Goal: Transaction & Acquisition: Purchase product/service

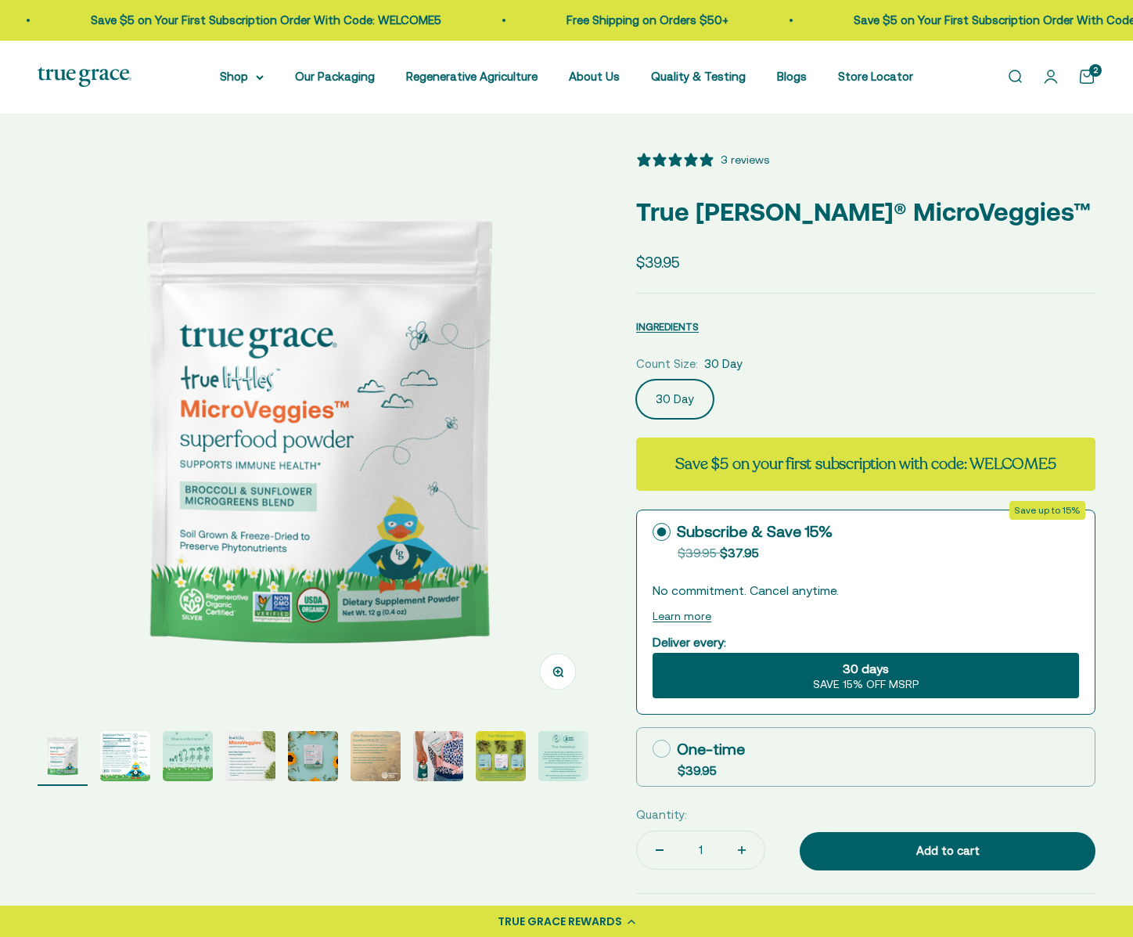
select select "3"
click at [1050, 79] on link "Open account page" at bounding box center [1051, 76] width 17 height 17
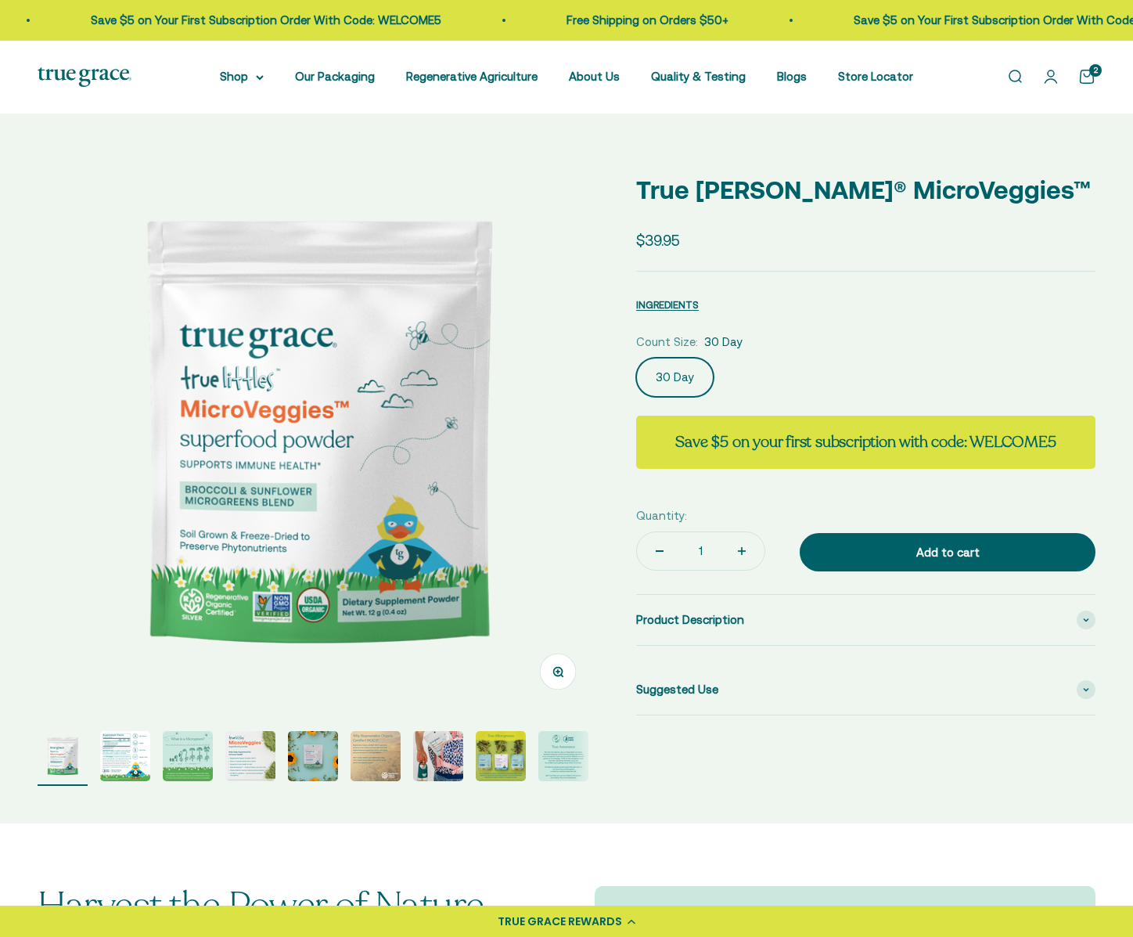
select select "3"
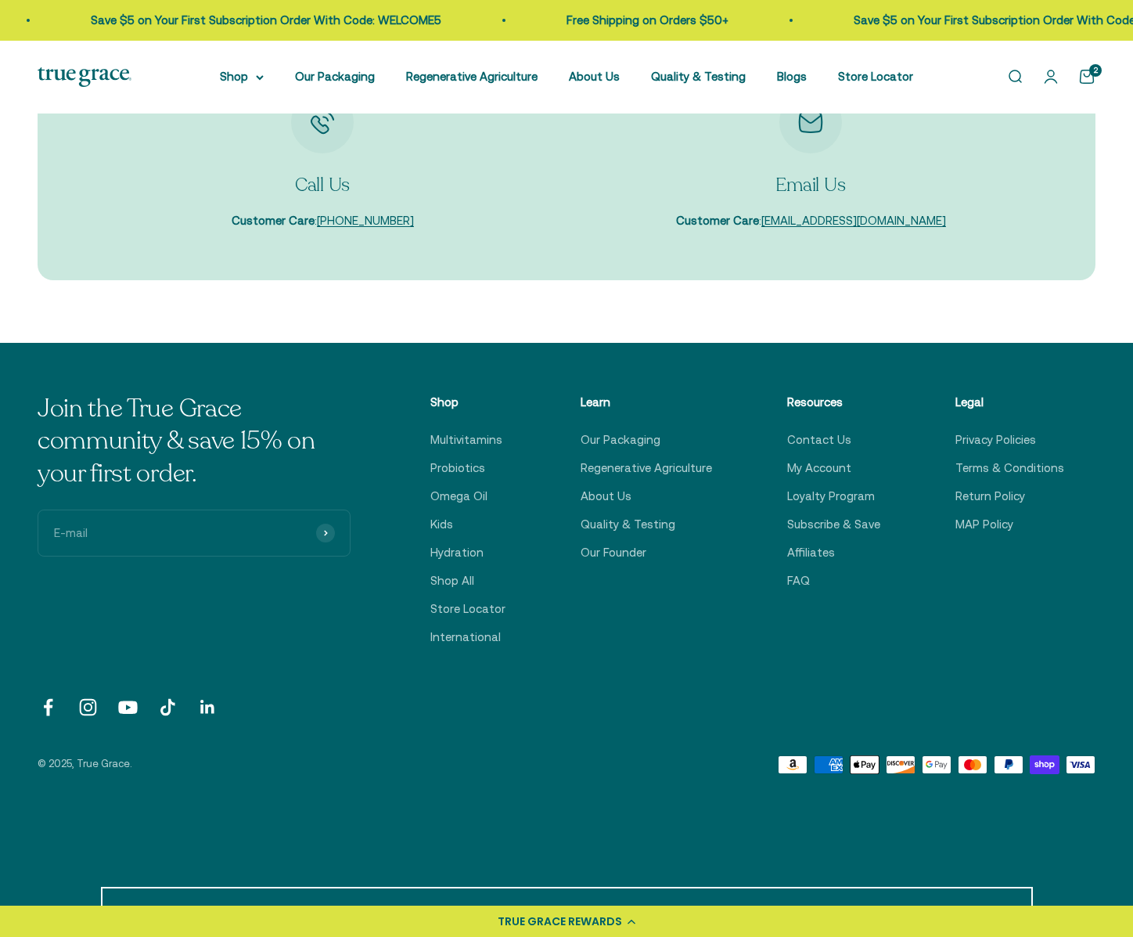
scroll to position [4074, 0]
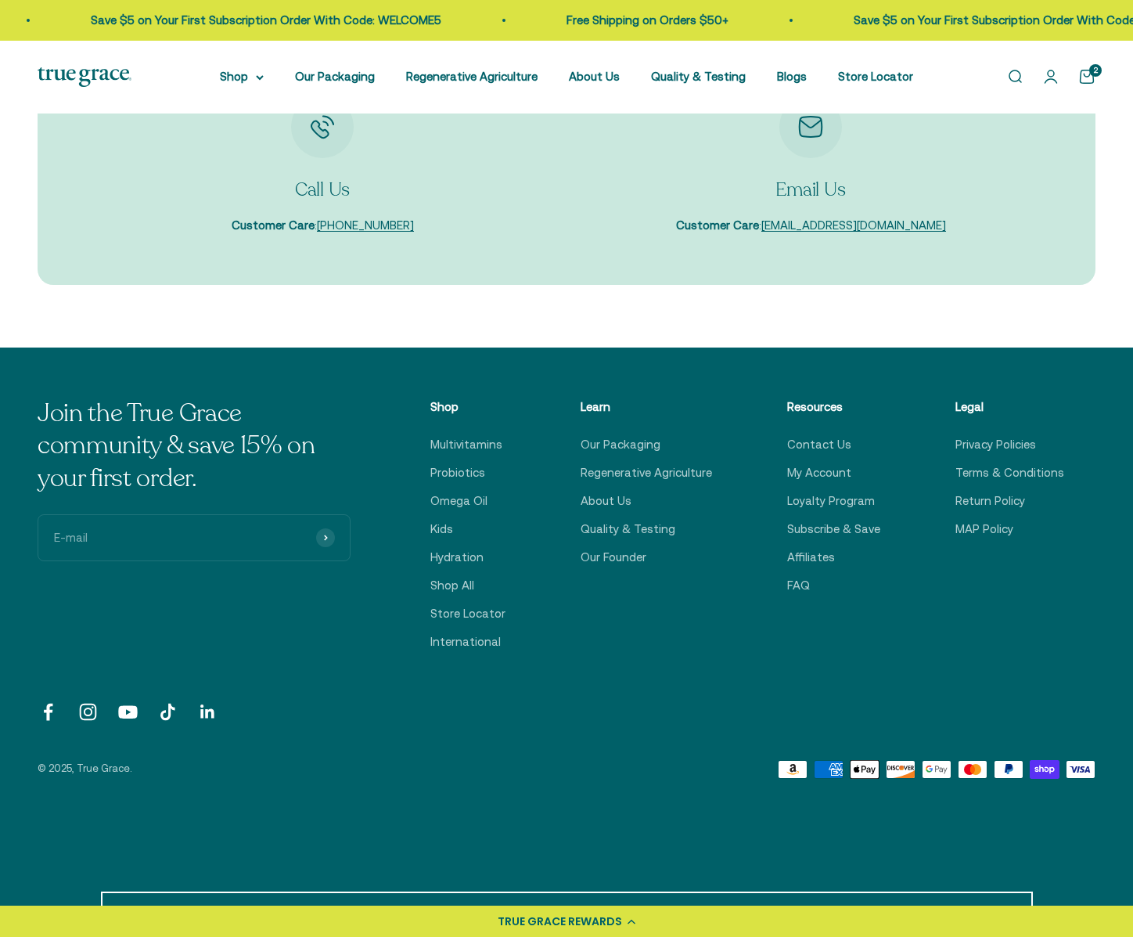
click at [104, 516] on input "E-mail" at bounding box center [194, 537] width 313 height 47
type input "abergherm@gmail.com"
click at [218, 524] on input "abergherm@gmail.com" at bounding box center [194, 537] width 313 height 47
click at [392, 574] on div "Join the True Grace community & save 15% on your first order. abergherm@gmail.c…" at bounding box center [567, 525] width 1058 height 254
click at [270, 514] on input "abergherm@gmail.com" at bounding box center [194, 537] width 313 height 47
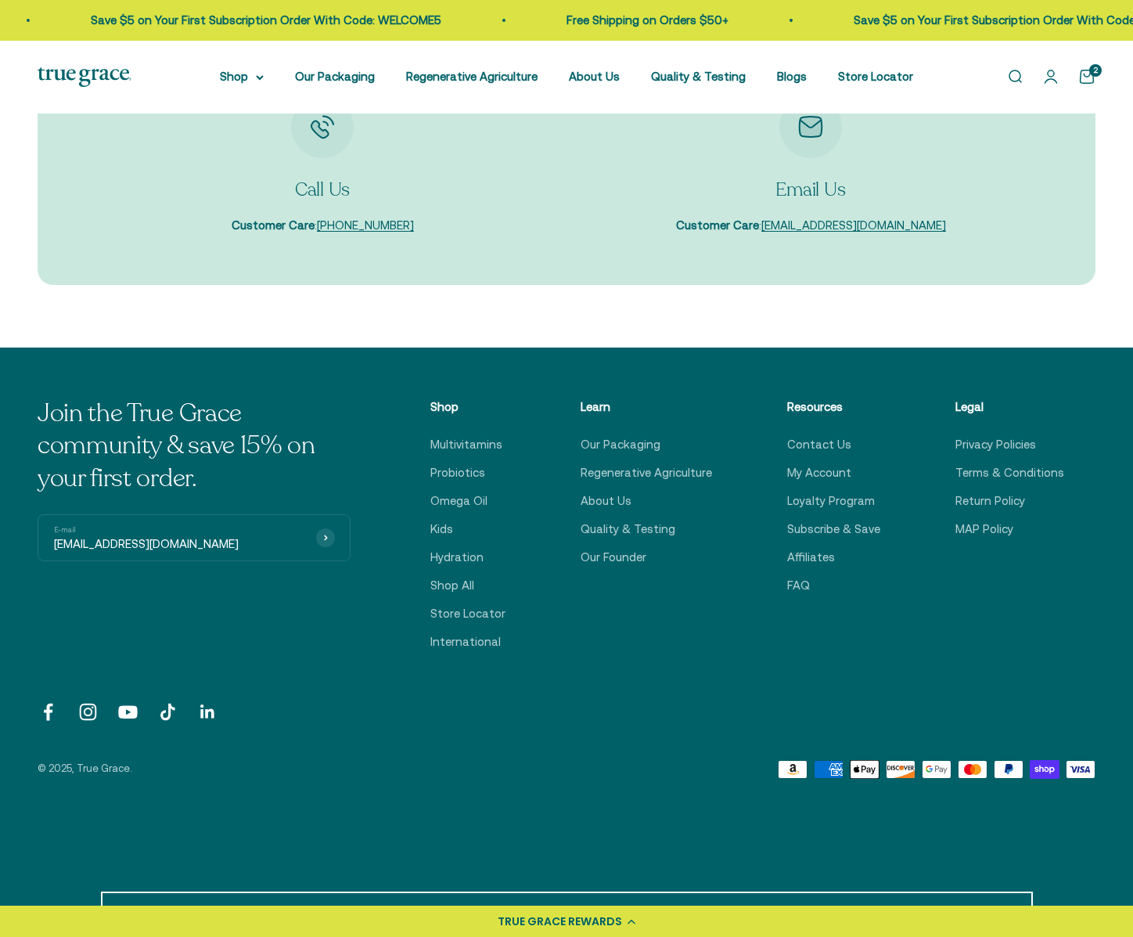
click at [316, 528] on button "Subscribe" at bounding box center [325, 537] width 19 height 19
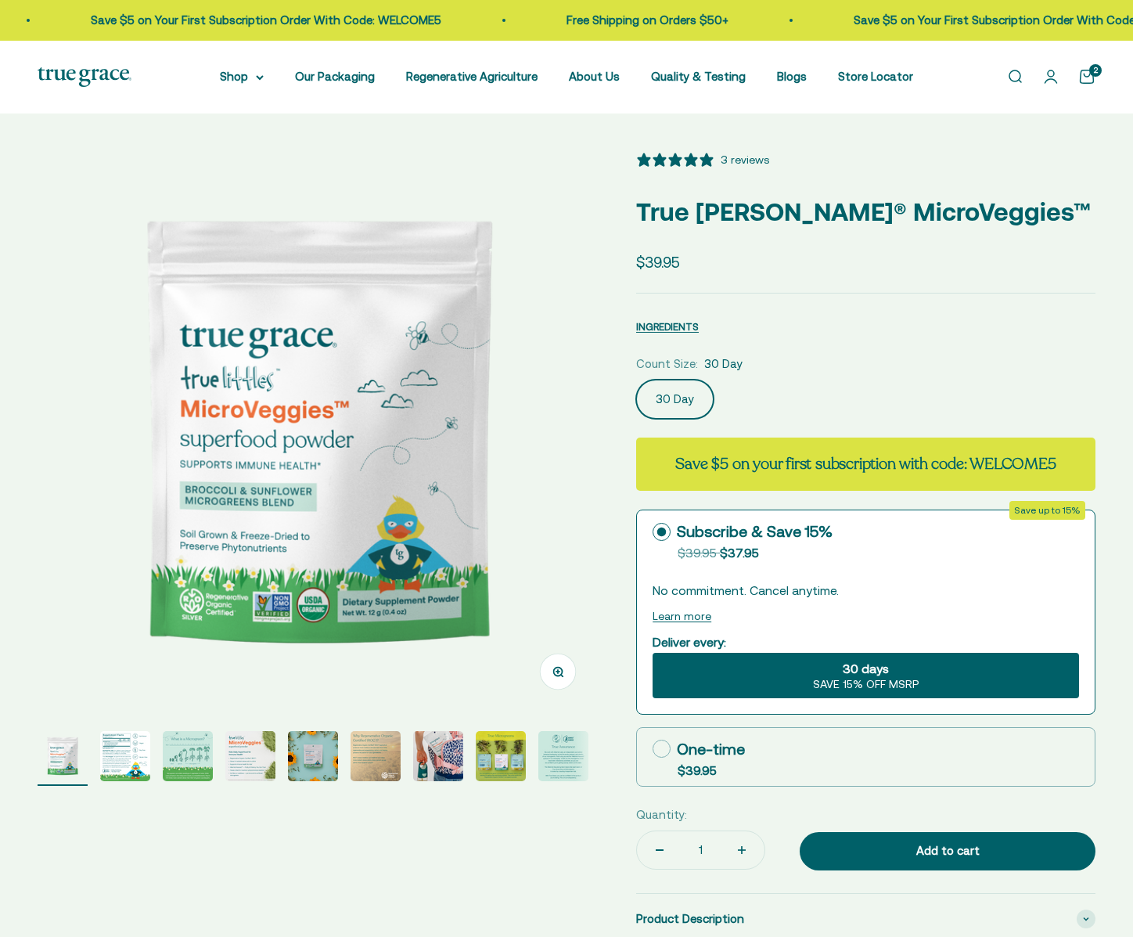
select select "3"
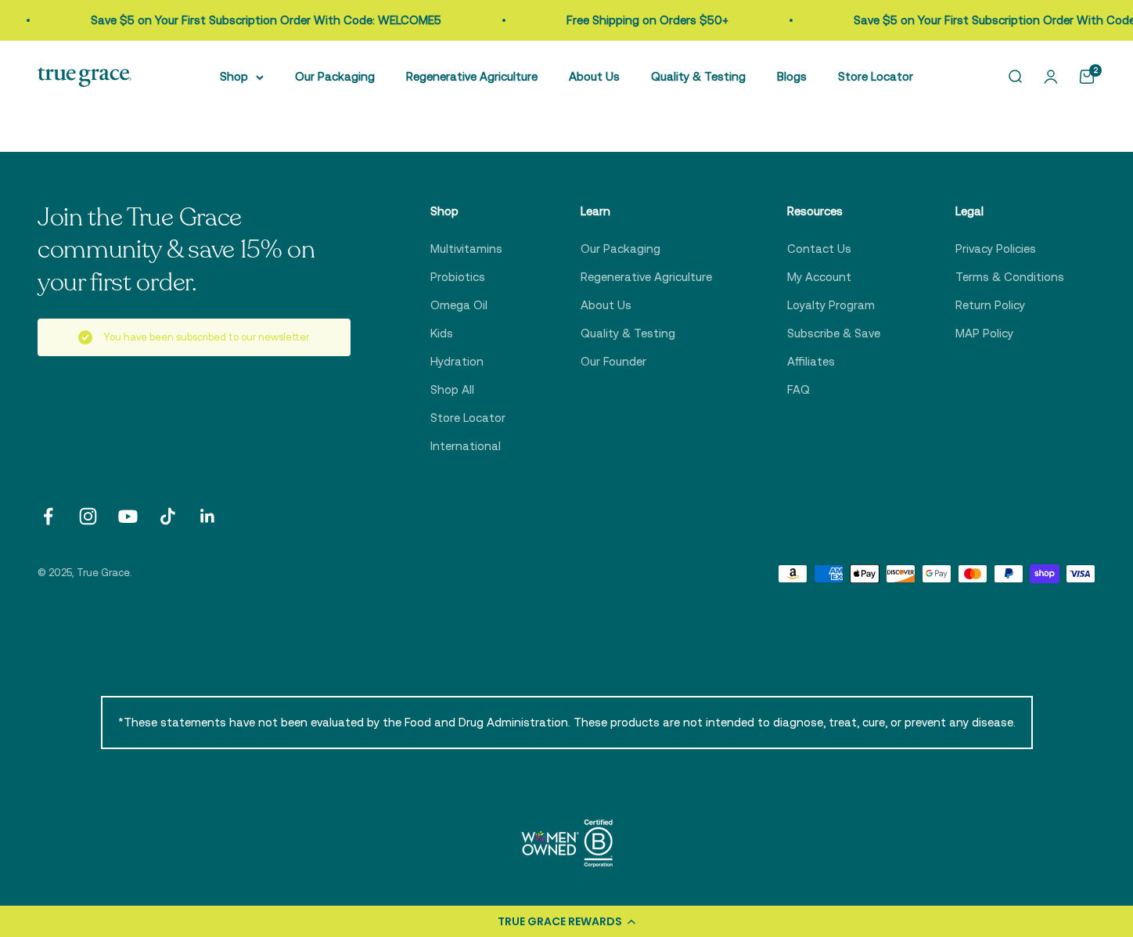
scroll to position [4260, 0]
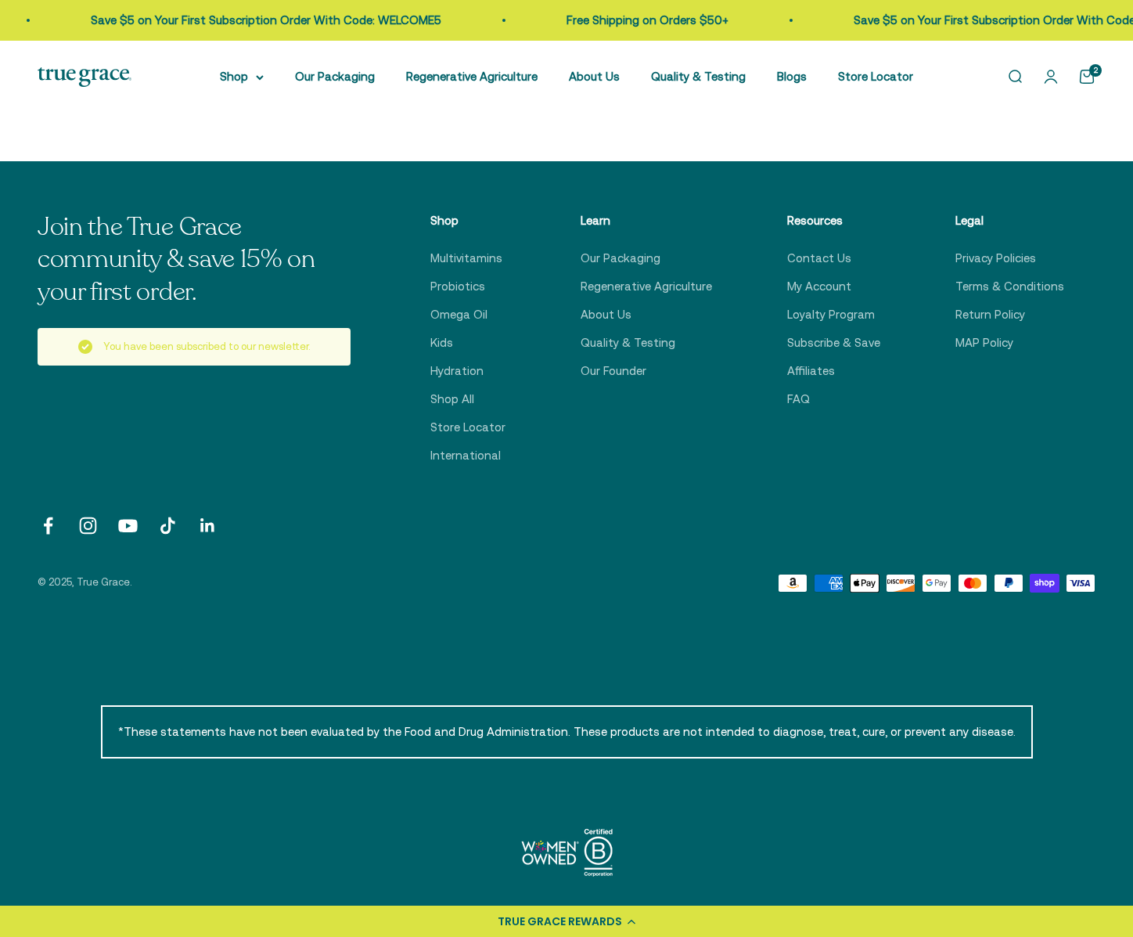
click at [214, 328] on div "You have been subscribed to our newsletter." at bounding box center [194, 347] width 313 height 38
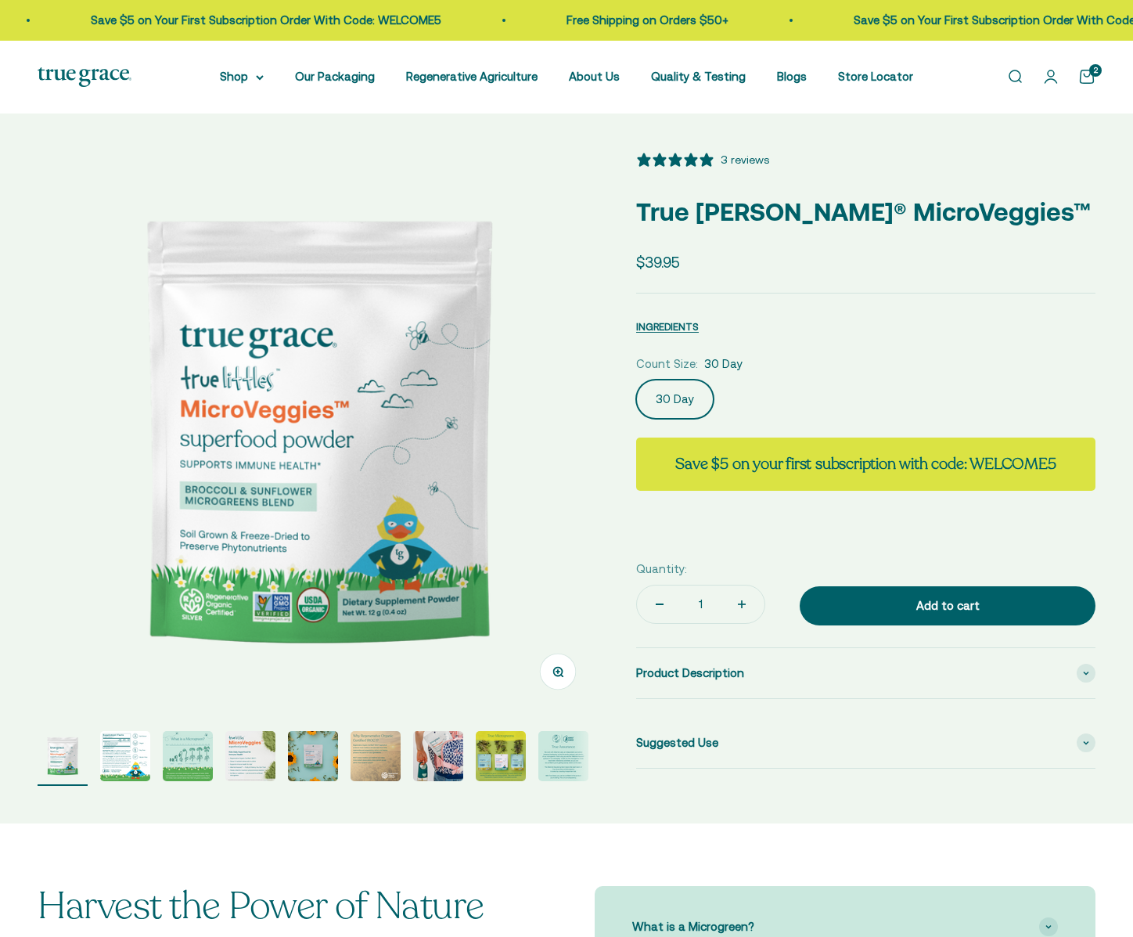
select select "3"
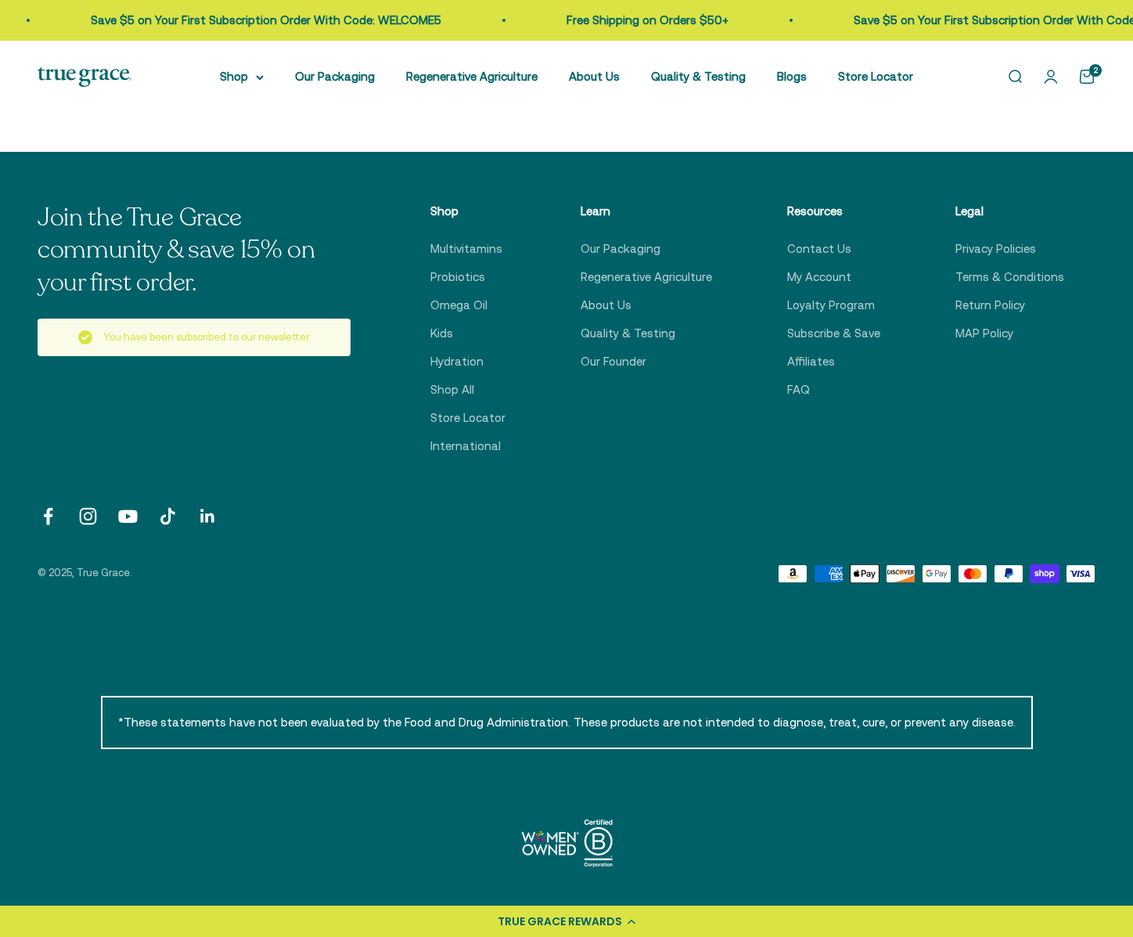
scroll to position [4260, 0]
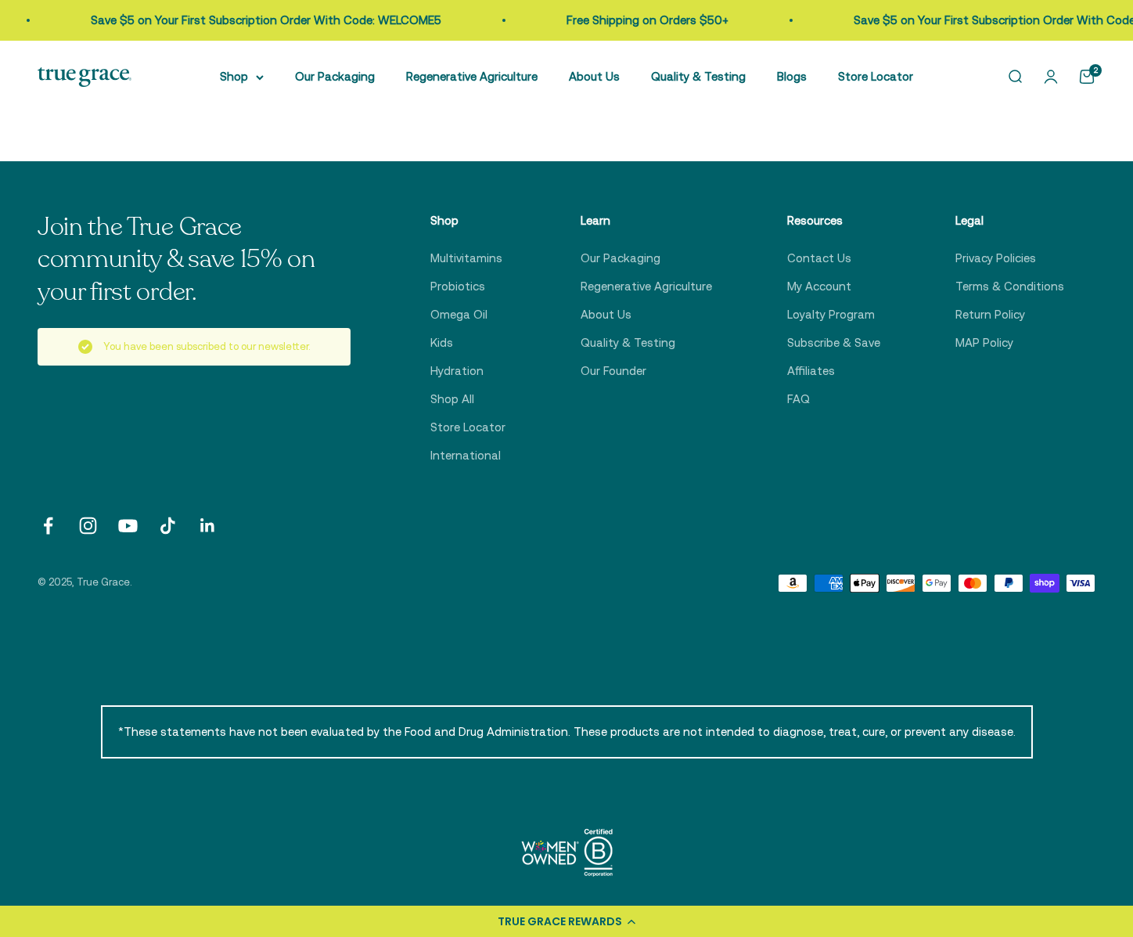
click at [239, 328] on div "You have been subscribed to our newsletter." at bounding box center [194, 347] width 313 height 38
click at [152, 221] on p "Join the True Grace community & save 15% on your first order." at bounding box center [197, 260] width 318 height 98
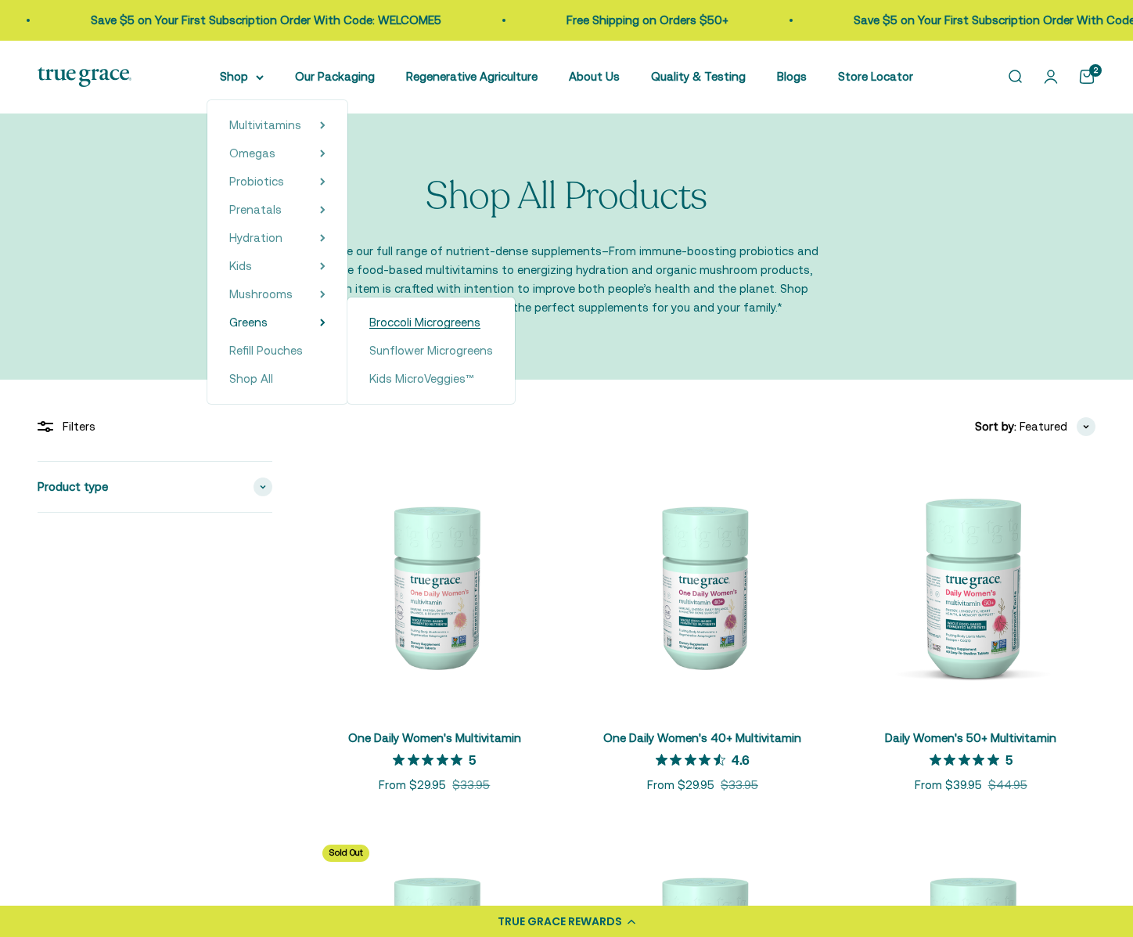
click at [414, 322] on span "Broccoli Microgreens" at bounding box center [424, 321] width 111 height 13
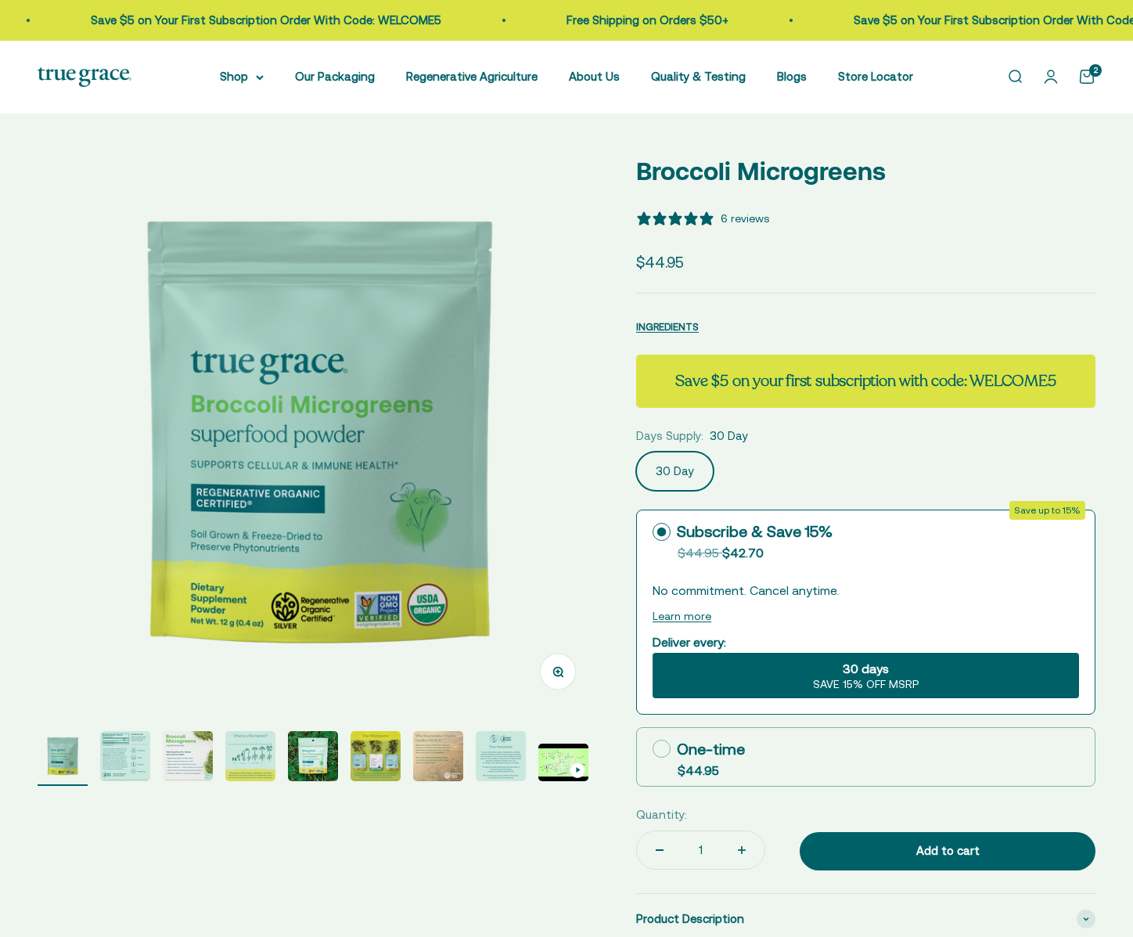
select select "3"
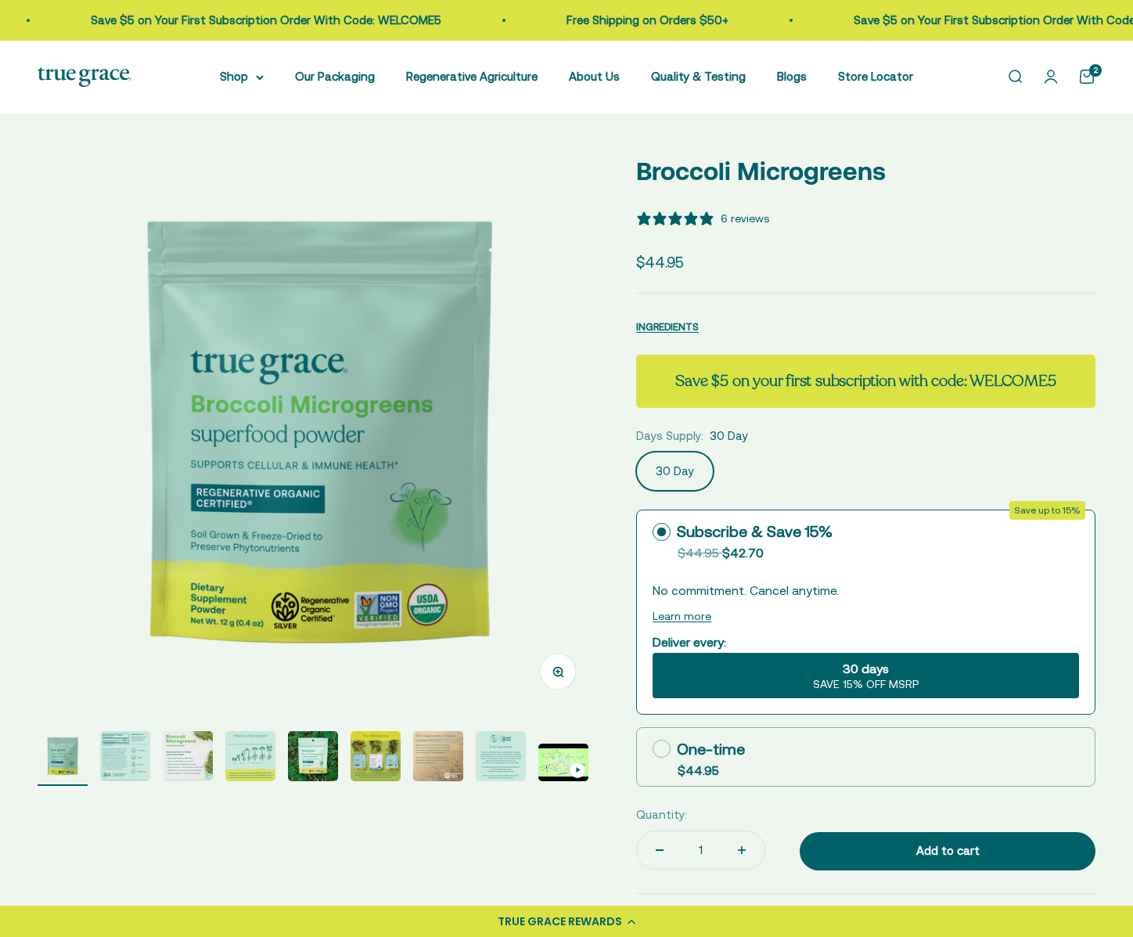
click at [738, 846] on icon "Increase quantity" at bounding box center [742, 850] width 8 height 8
type input "2"
click at [915, 852] on div "Add to cart" at bounding box center [947, 850] width 233 height 19
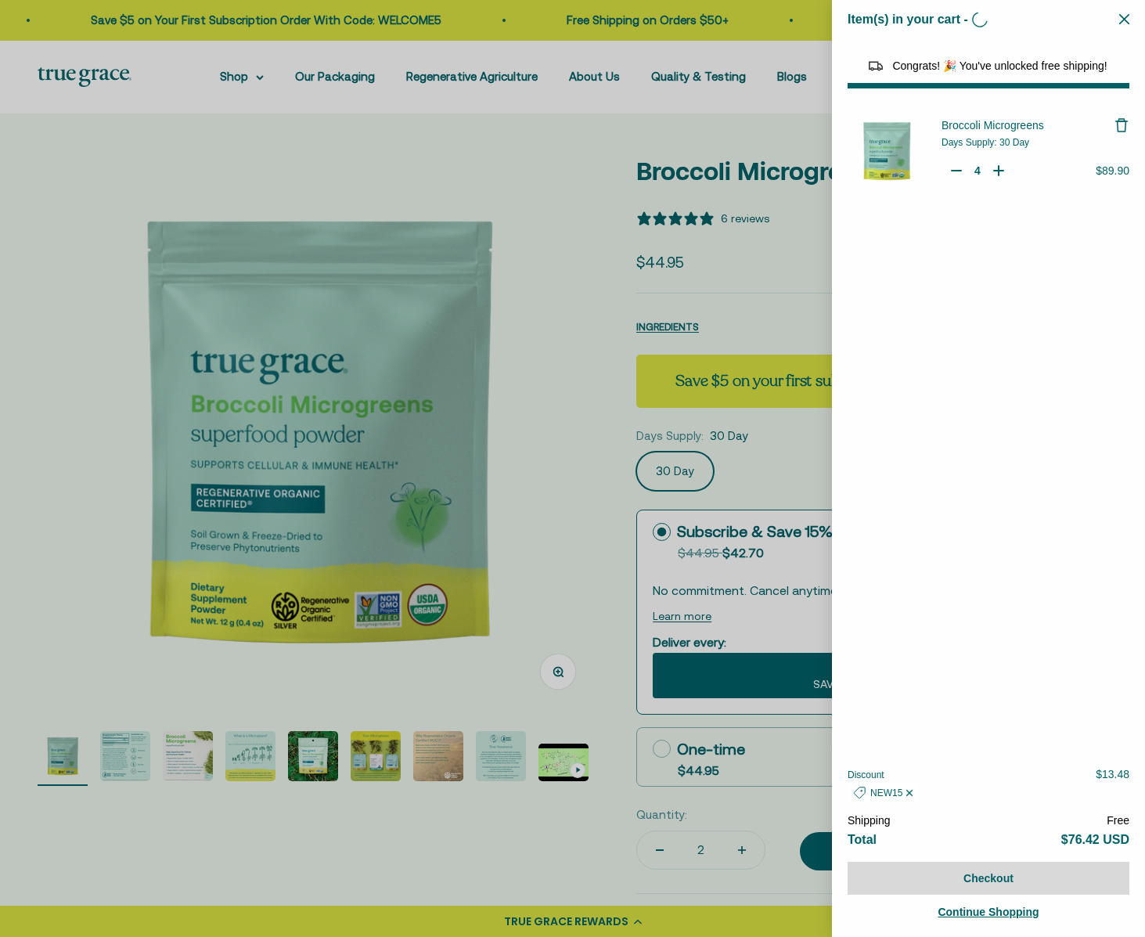
type input "2"
select select "46081071743190"
select select "42422728065238"
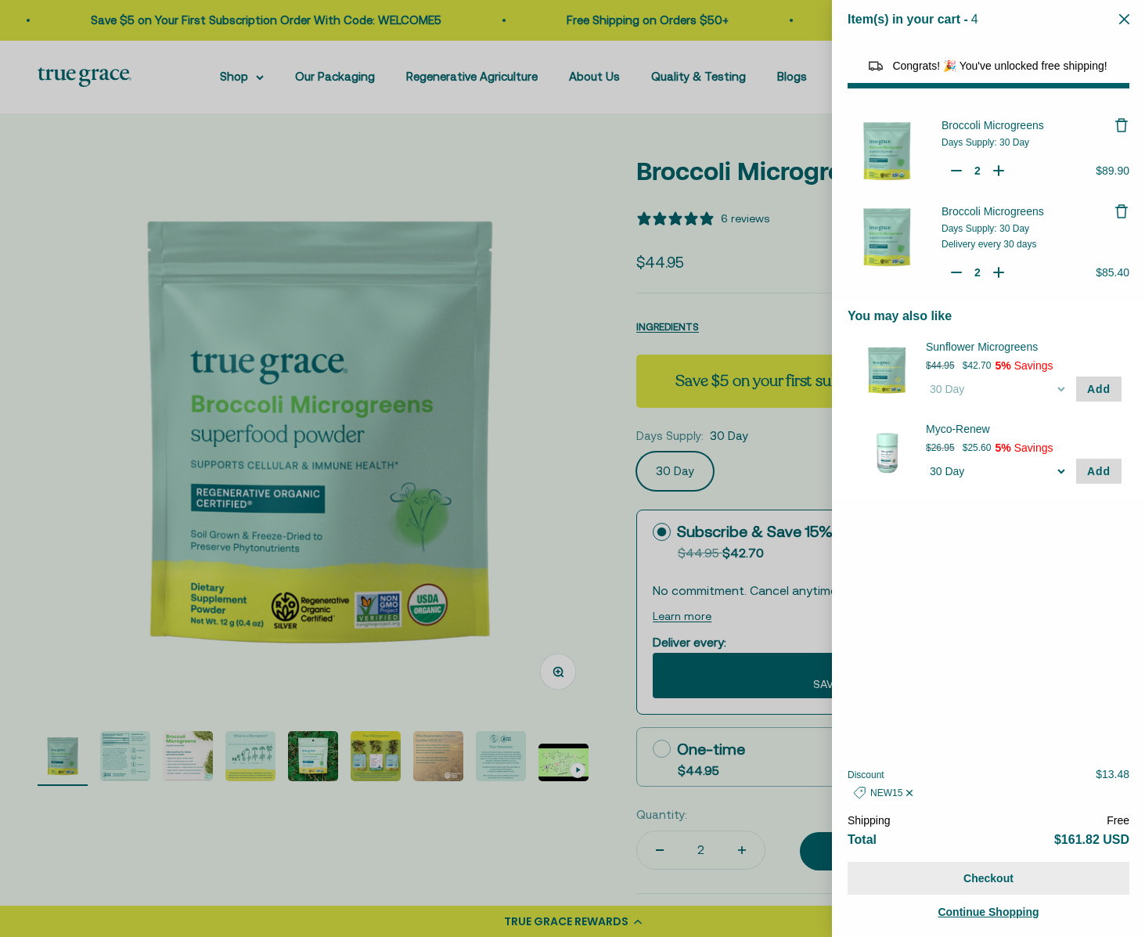
click at [1006, 881] on button "Checkout" at bounding box center [989, 878] width 282 height 33
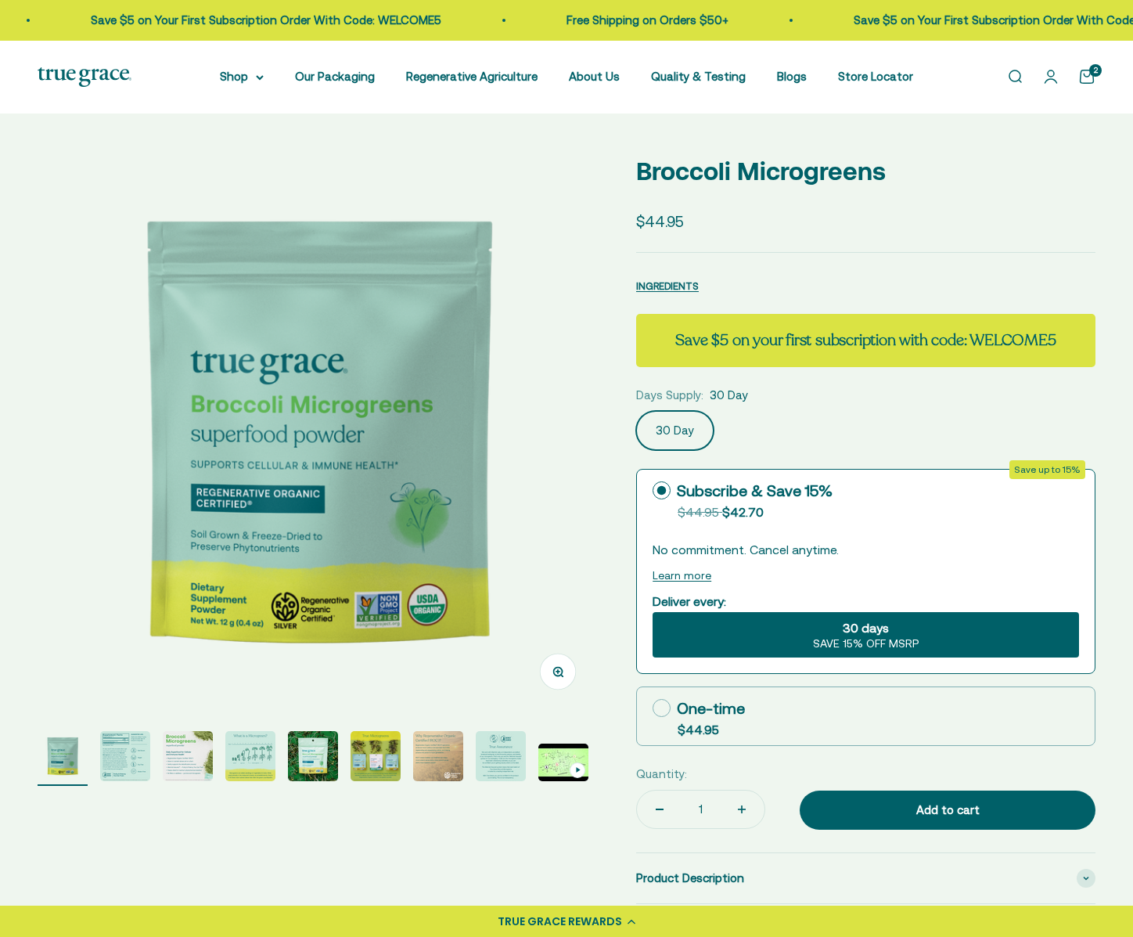
select select "3"
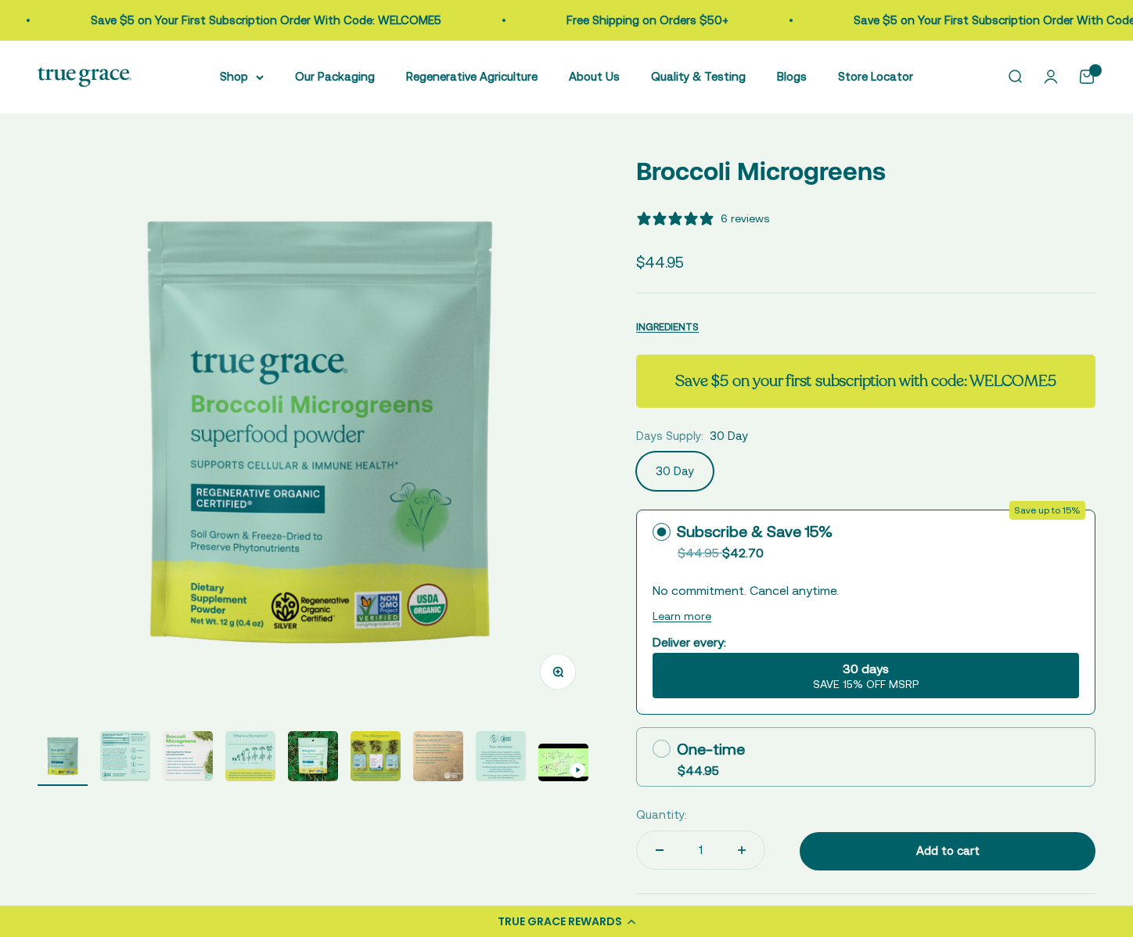
click at [1079, 78] on link "Open cart 4" at bounding box center [1087, 76] width 17 height 17
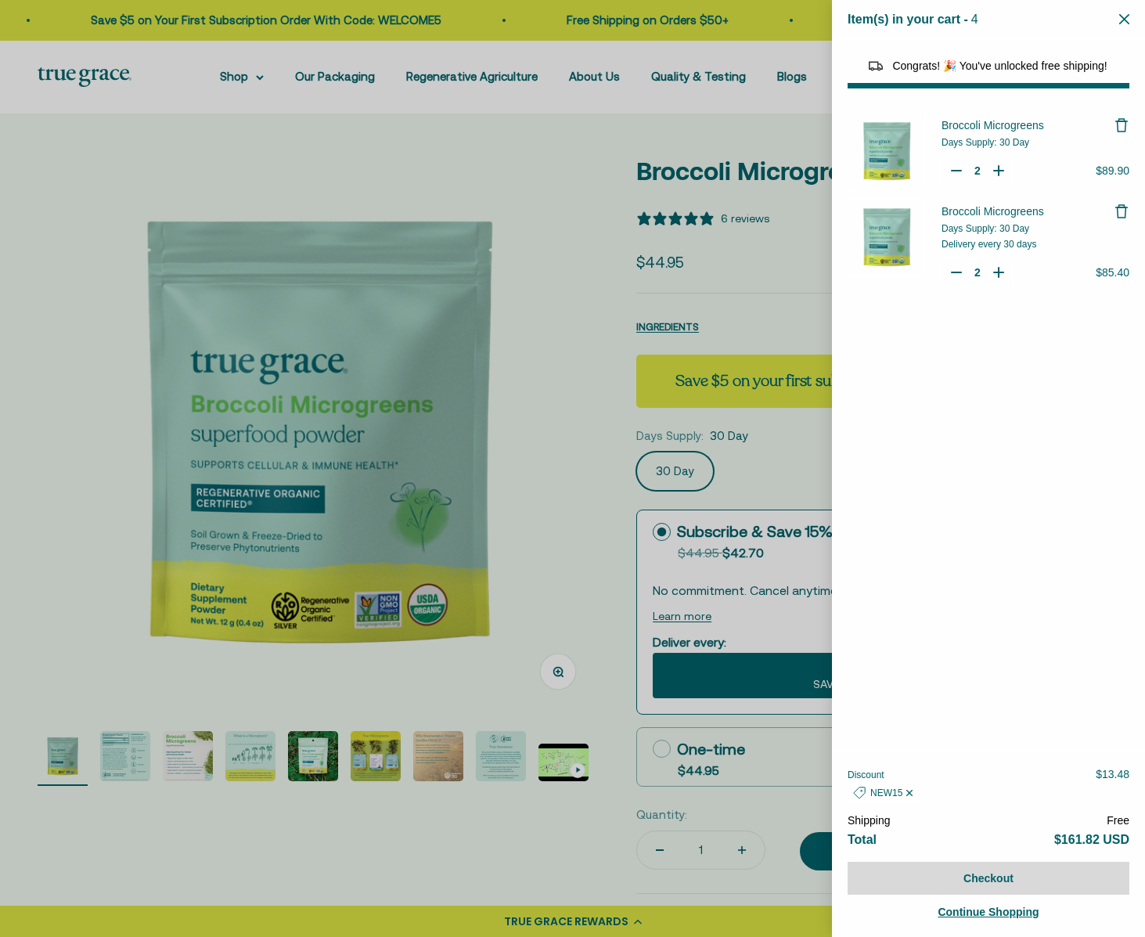
select select "46081071743190"
select select "42422728065238"
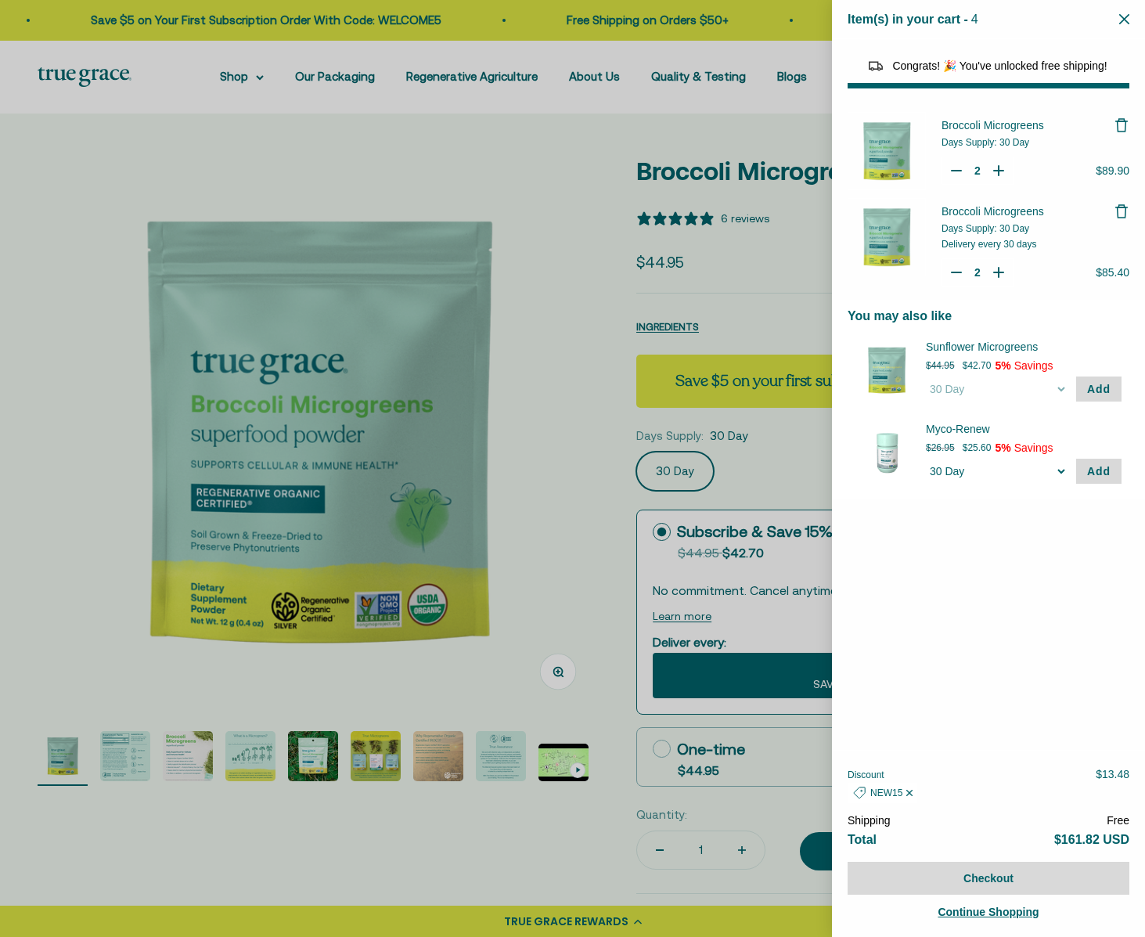
click at [1122, 124] on icon "Remove Broccoli Microgreens" at bounding box center [1122, 125] width 16 height 16
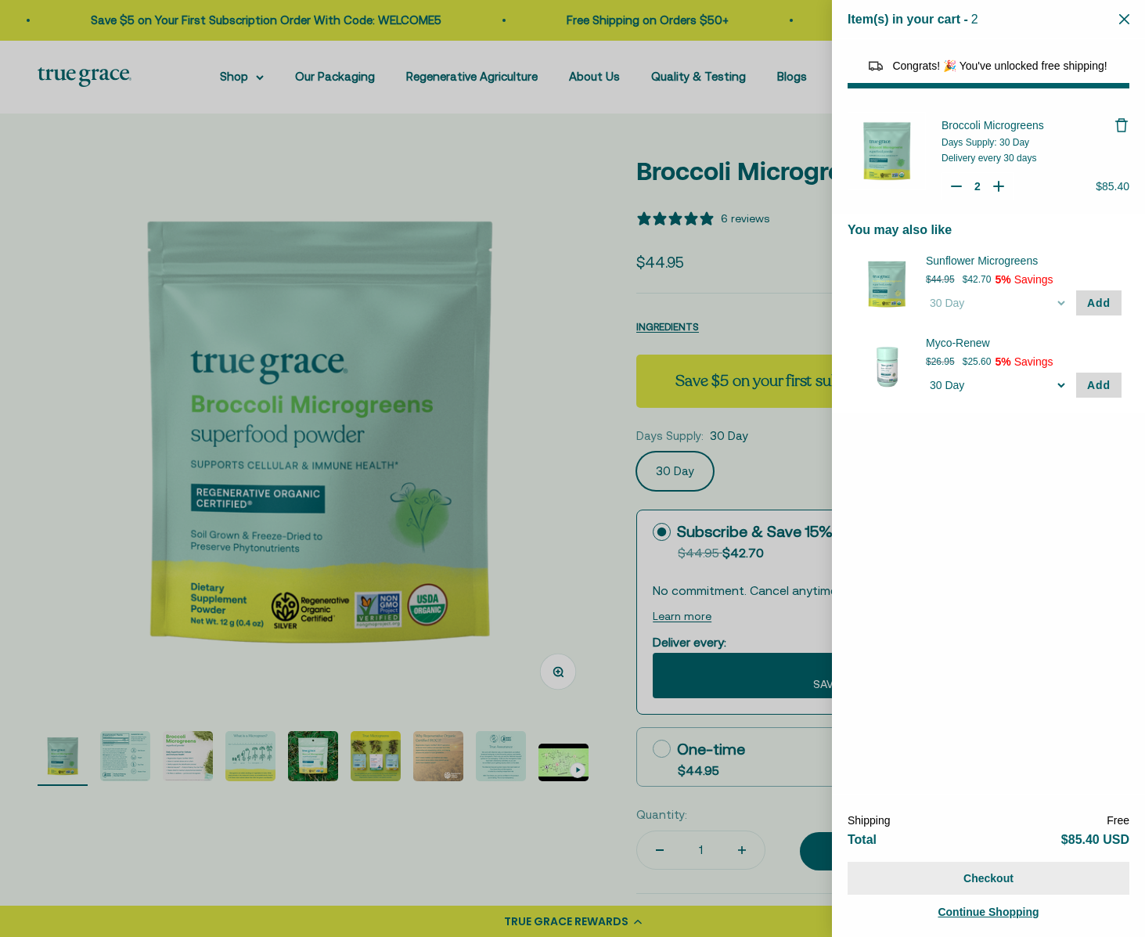
click at [1060, 878] on button "Checkout" at bounding box center [989, 878] width 282 height 33
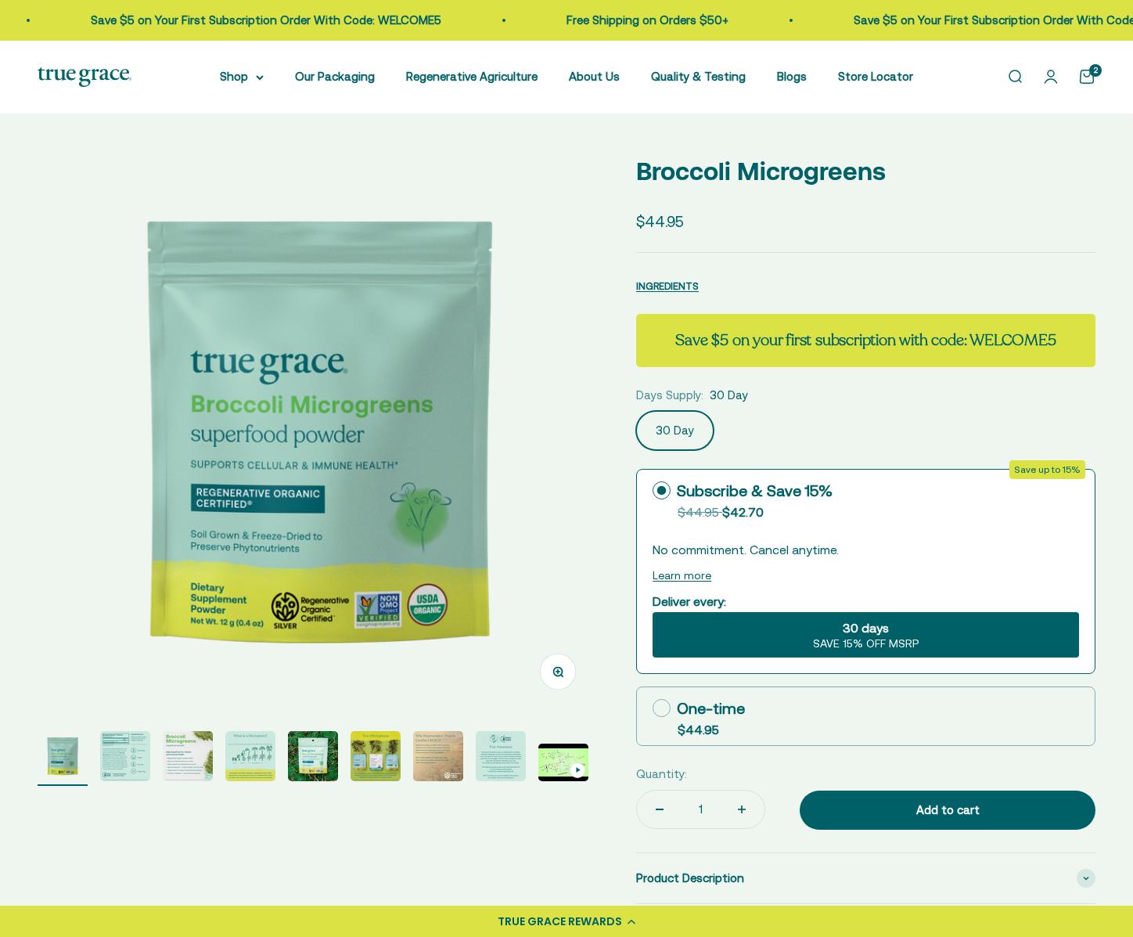
select select "3"
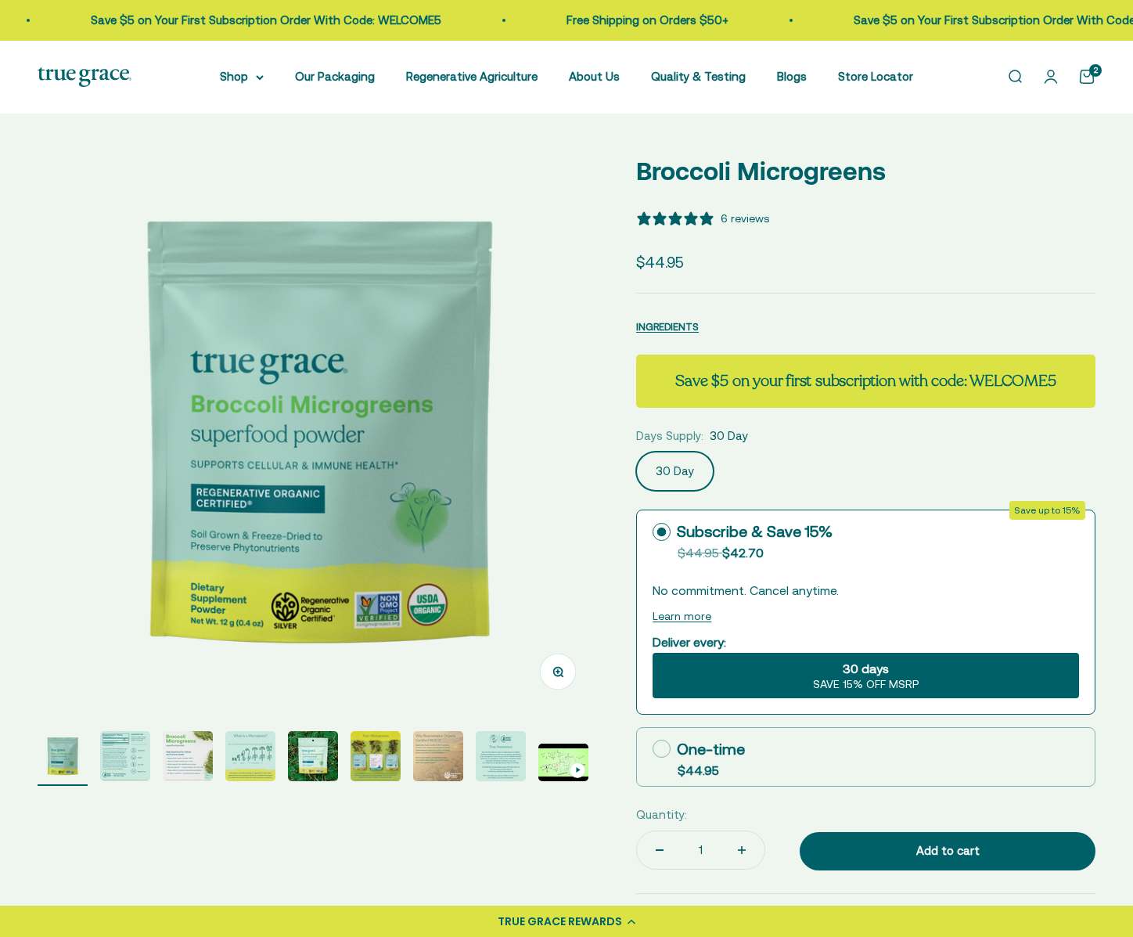
click at [1084, 81] on link "Open cart 2" at bounding box center [1087, 76] width 17 height 17
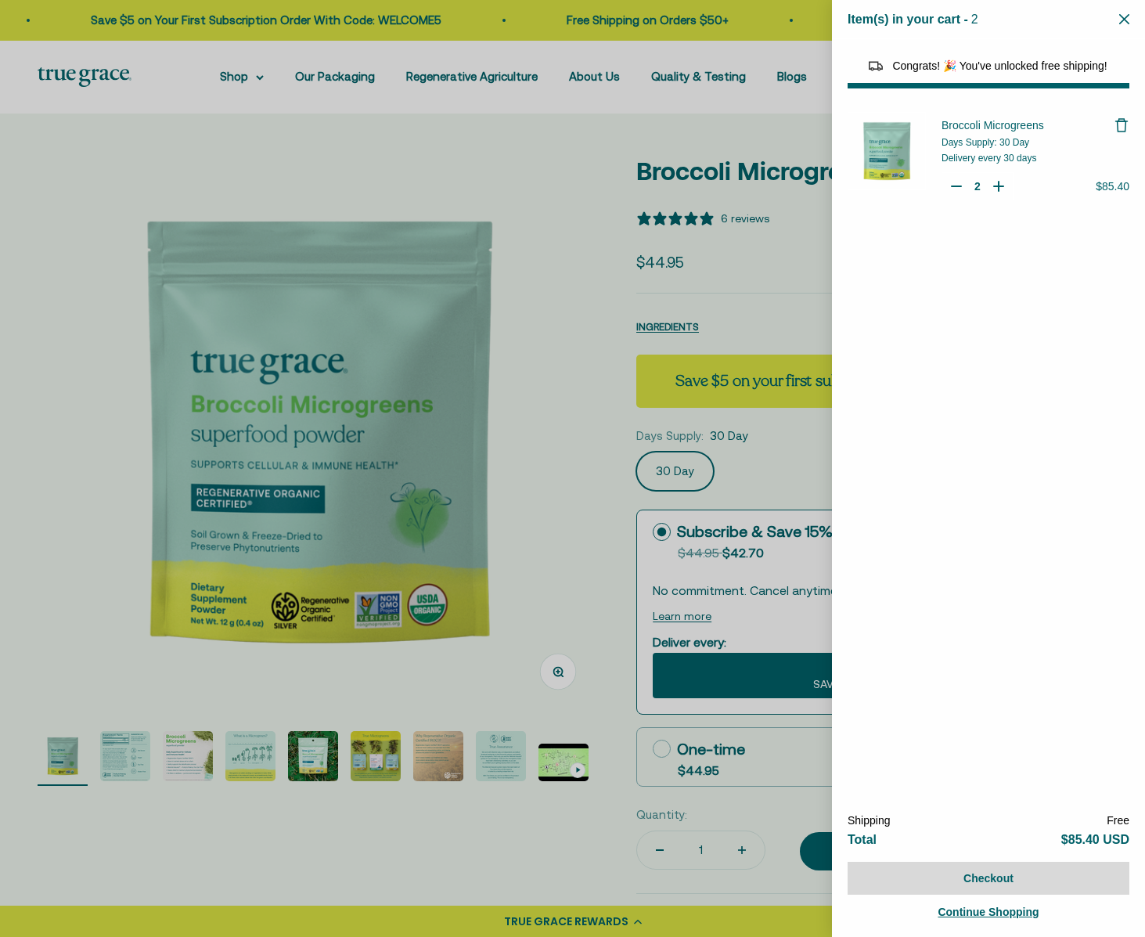
select select "46081071743190"
select select "42422728065238"
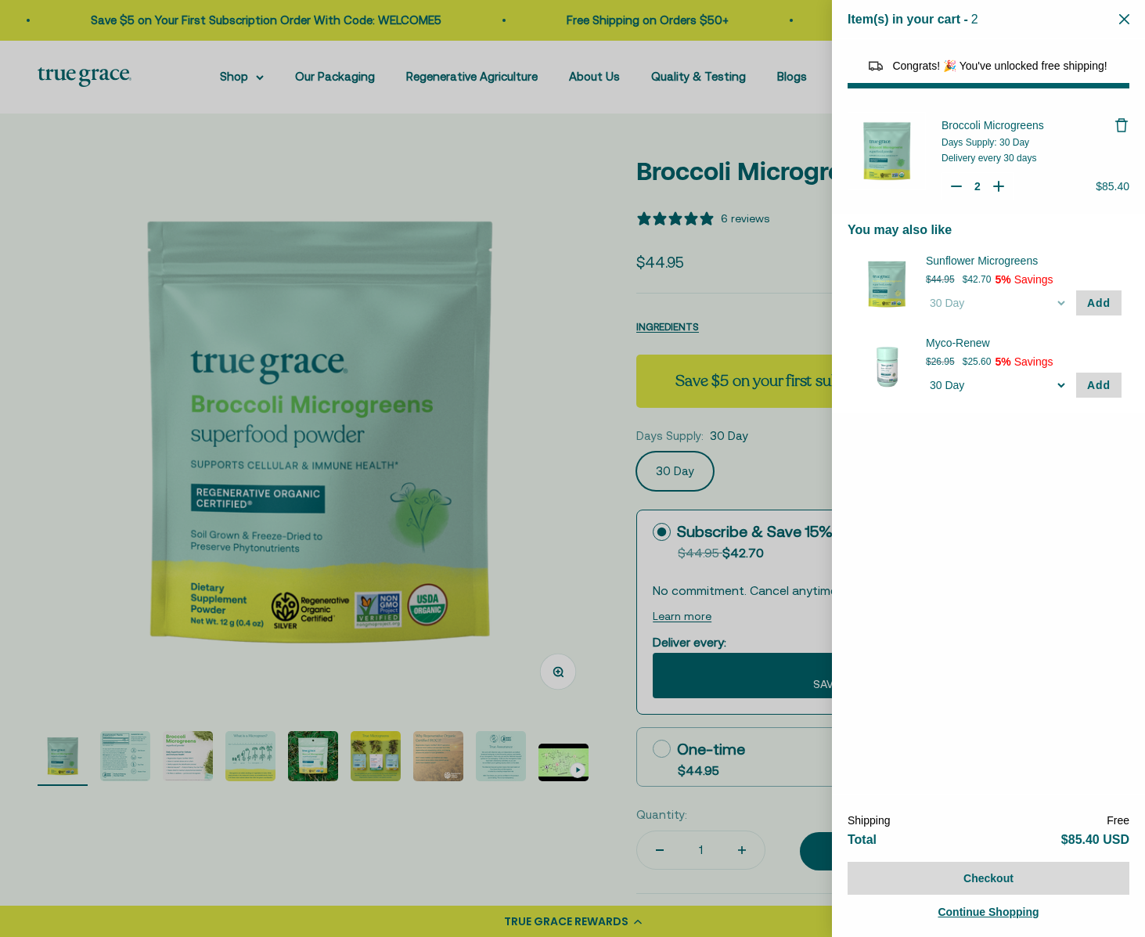
drag, startPoint x: 1121, startPoint y: 126, endPoint x: 1092, endPoint y: 135, distance: 30.4
click at [1121, 127] on icon "Remove Broccoli Microgreens" at bounding box center [1122, 125] width 16 height 16
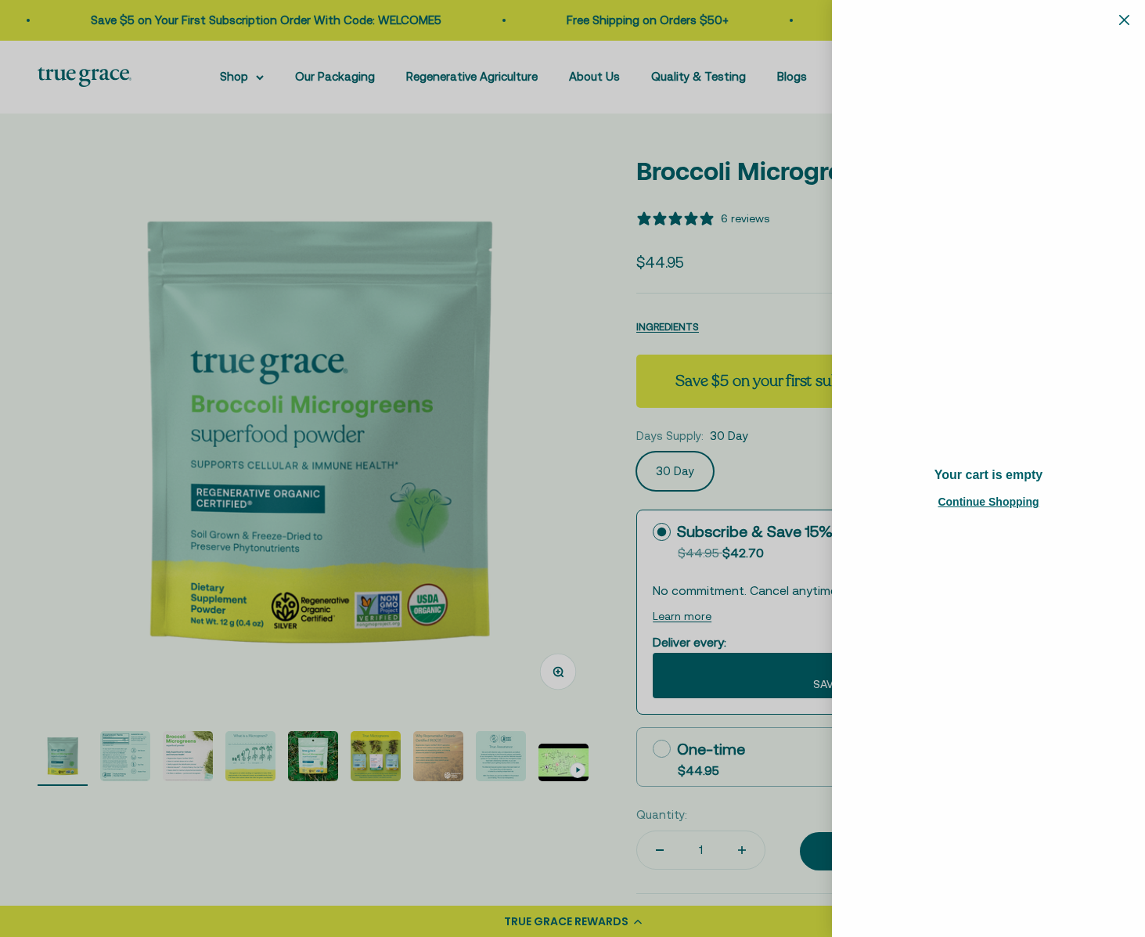
click at [782, 481] on div at bounding box center [572, 468] width 1145 height 937
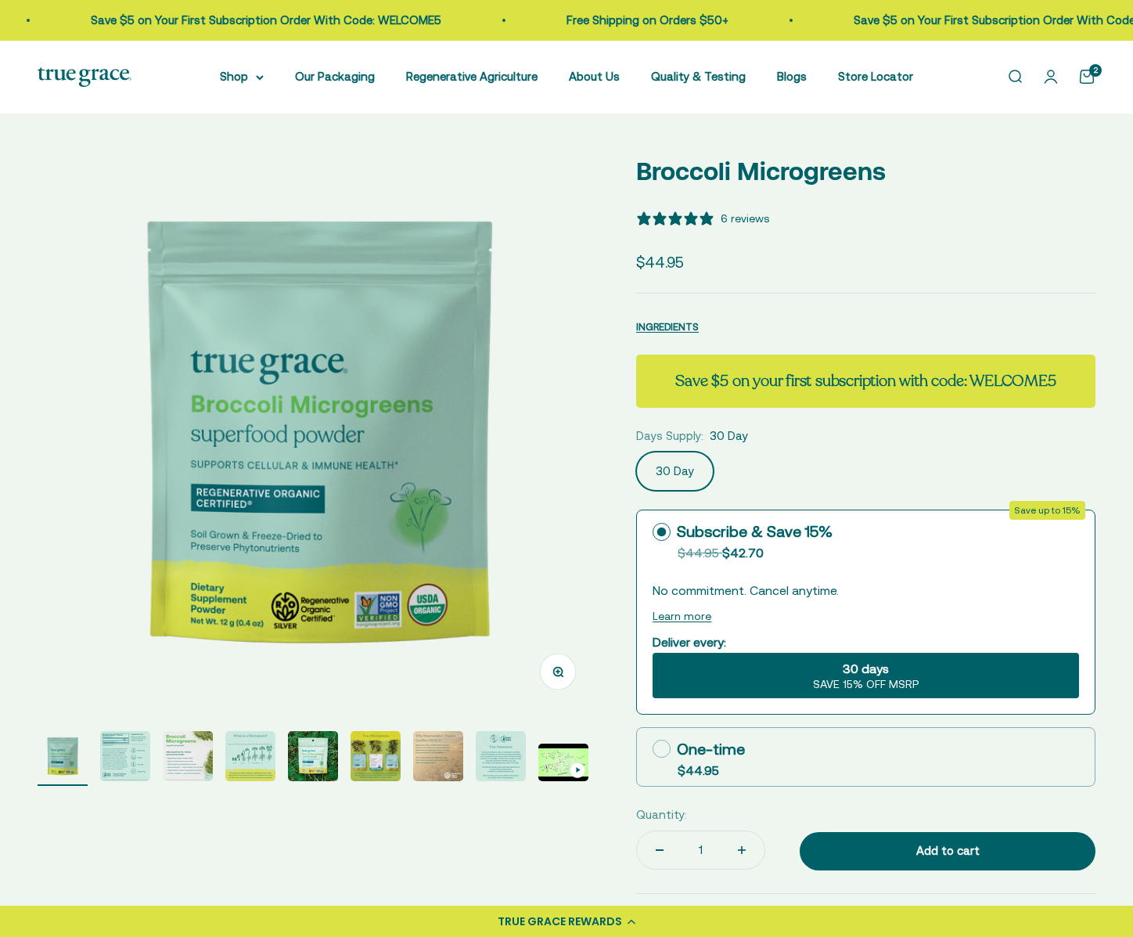
drag, startPoint x: 664, startPoint y: 750, endPoint x: 690, endPoint y: 758, distance: 27.7
click at [665, 750] on icon at bounding box center [662, 749] width 18 height 18
click at [653, 749] on input "One-time $44.95" at bounding box center [652, 748] width 1 height 1
radio input "true"
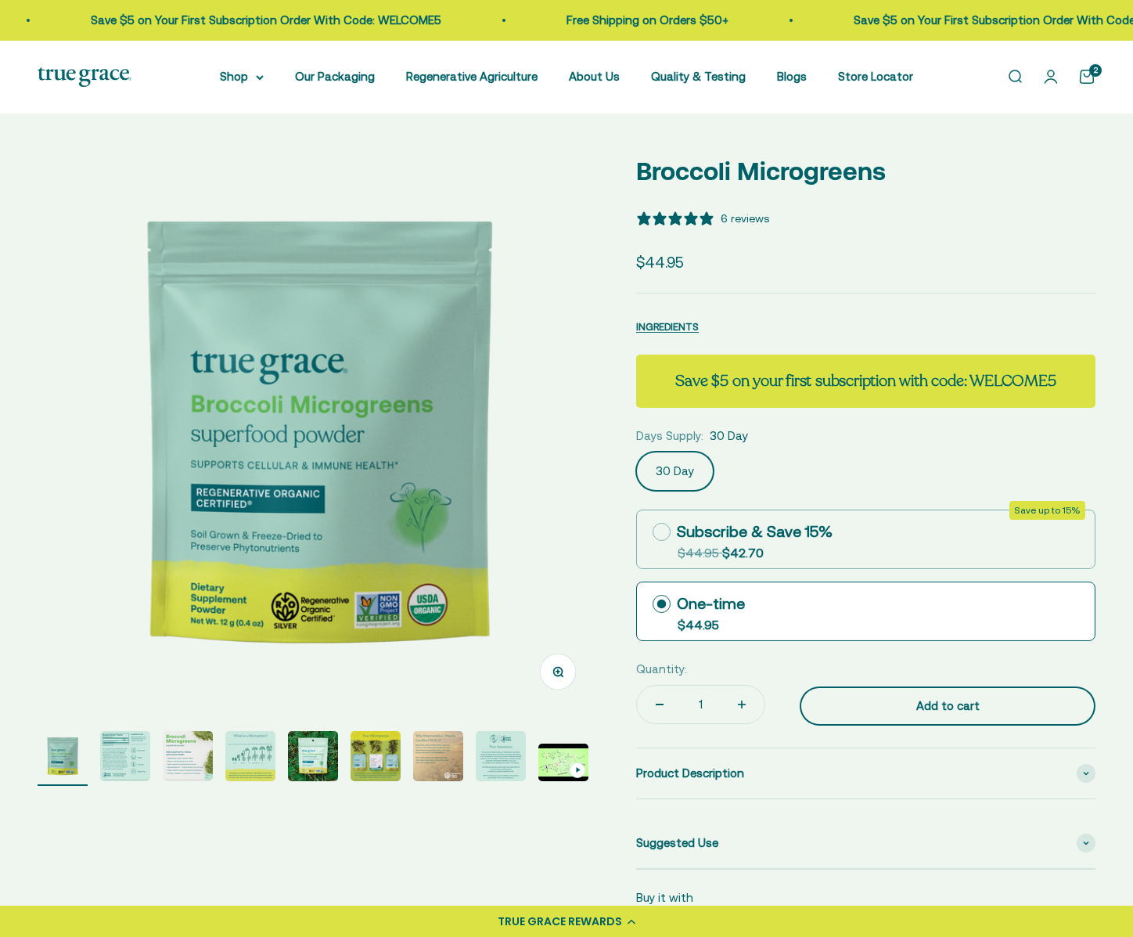
click at [914, 708] on div "Add to cart" at bounding box center [947, 706] width 233 height 19
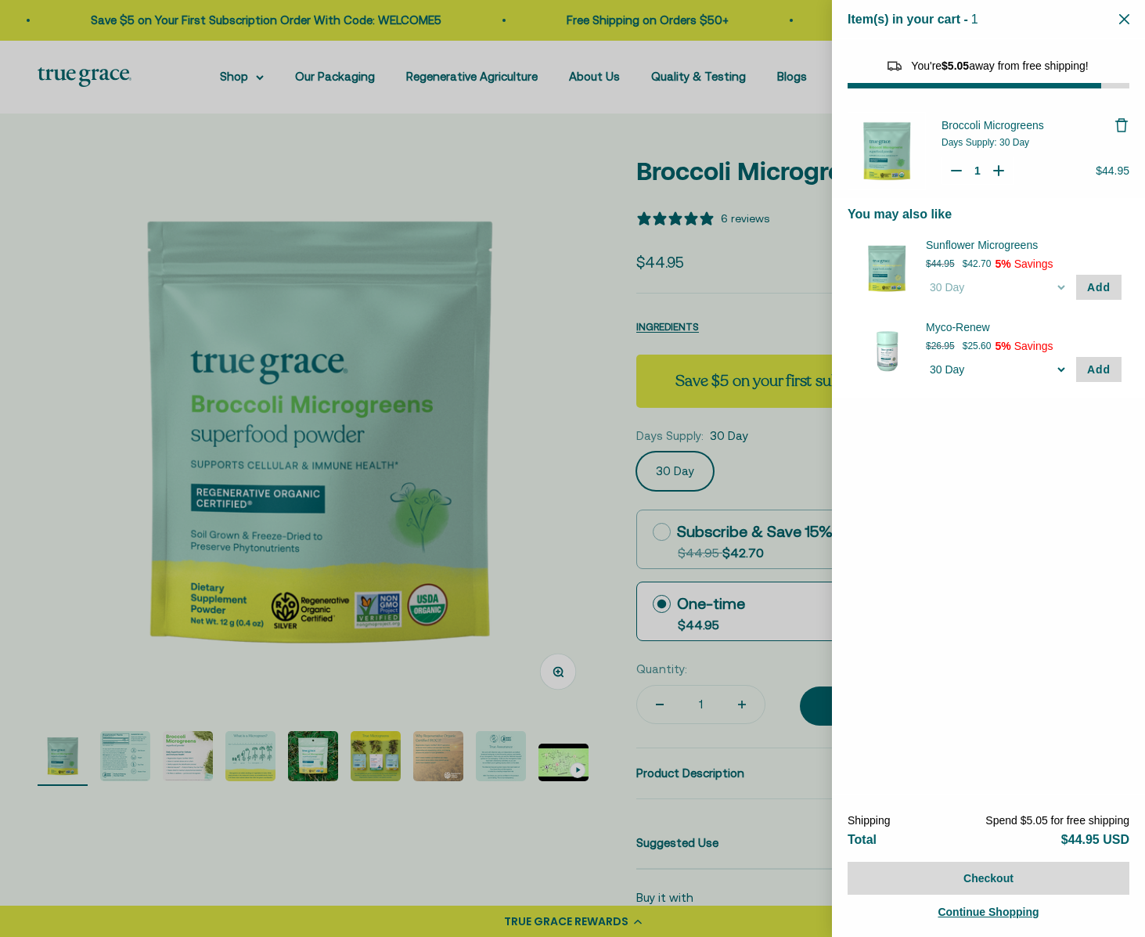
type input "2"
click at [997, 167] on icon "Your Cart" at bounding box center [999, 171] width 16 height 16
click at [1022, 878] on button "Checkout" at bounding box center [989, 878] width 282 height 33
